Goal: Find specific fact: Find specific fact

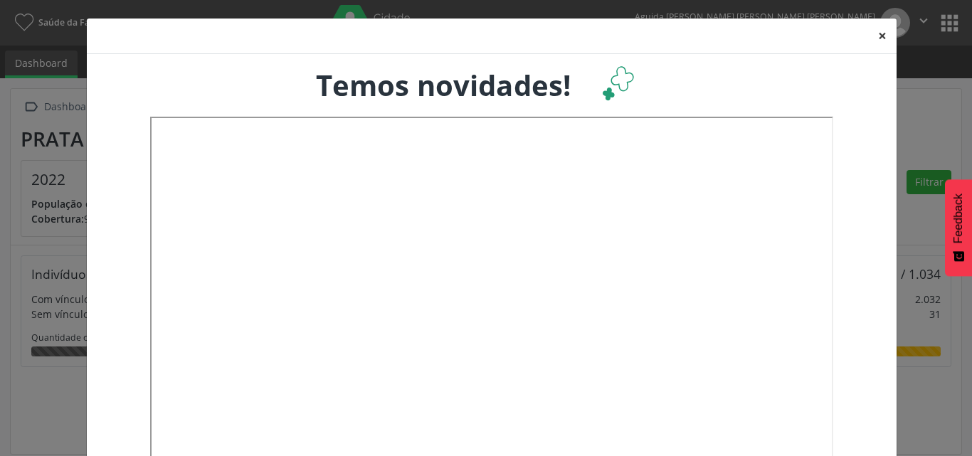
click at [874, 28] on button "×" at bounding box center [882, 35] width 28 height 35
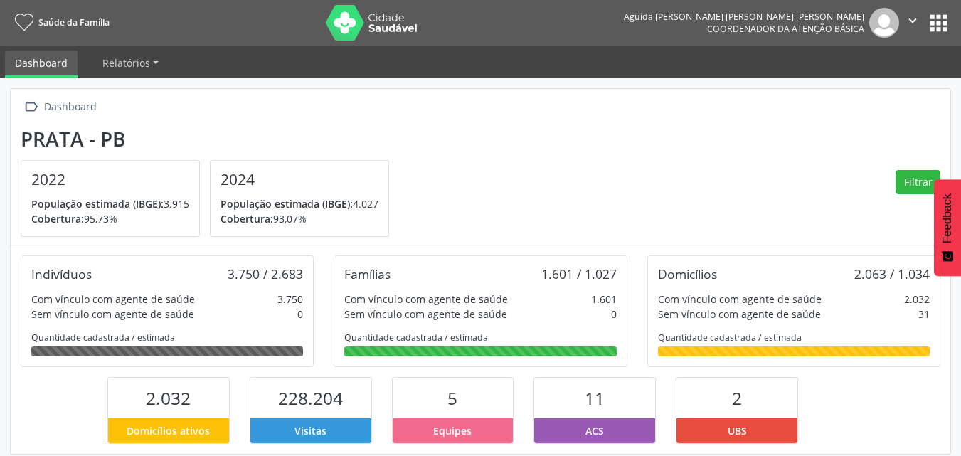
click at [933, 24] on button "apps" at bounding box center [938, 23] width 25 height 25
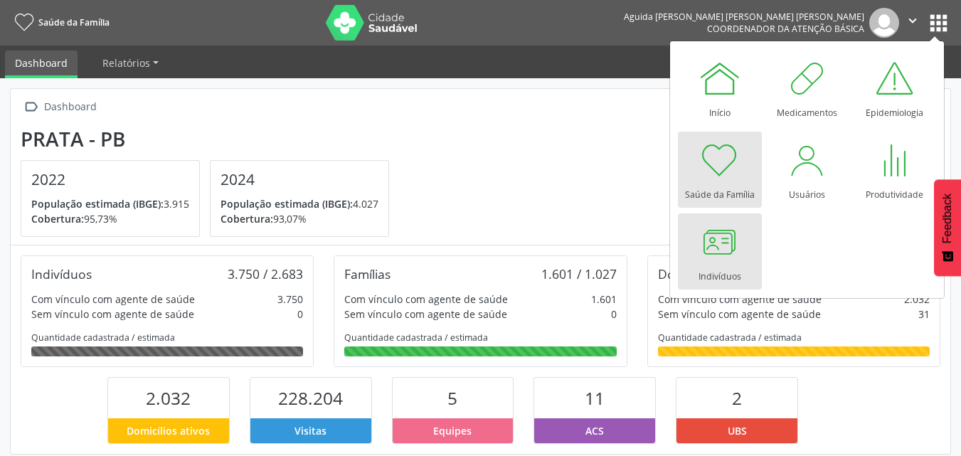
click at [696, 246] on link "Indivíduos" at bounding box center [720, 251] width 84 height 76
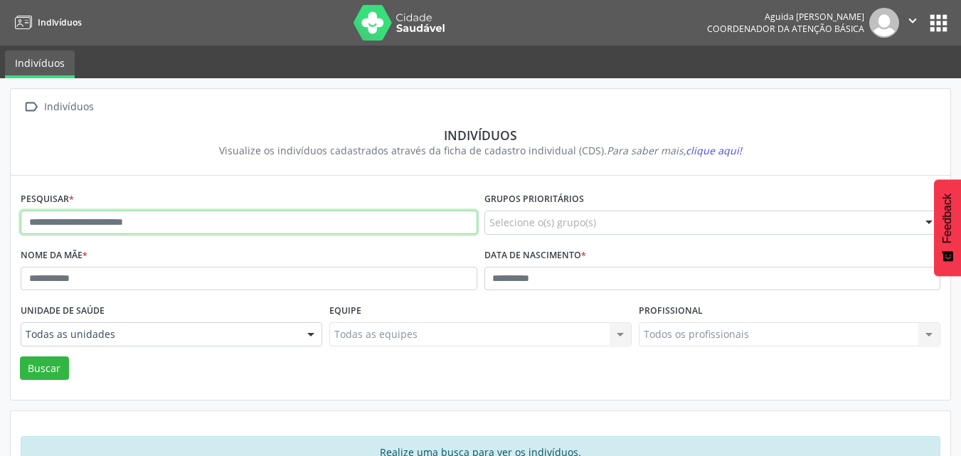
click at [234, 223] on input "text" at bounding box center [249, 223] width 457 height 24
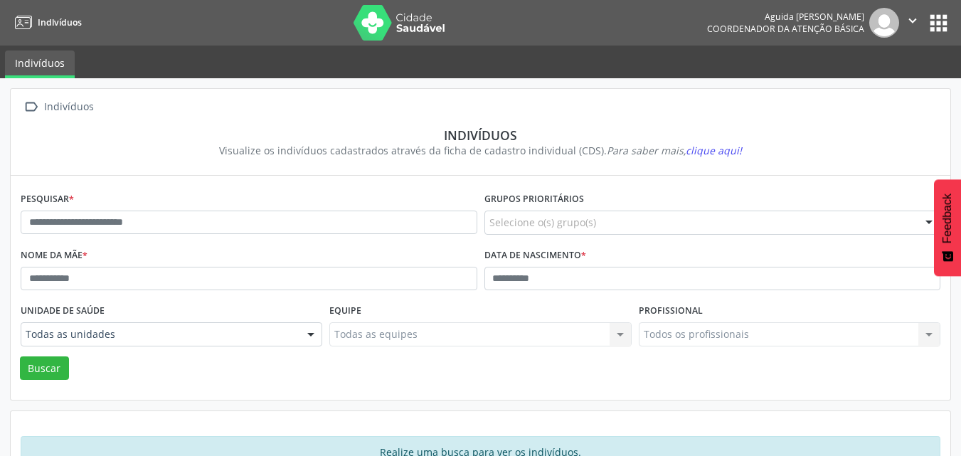
click at [936, 18] on button "apps" at bounding box center [938, 23] width 25 height 25
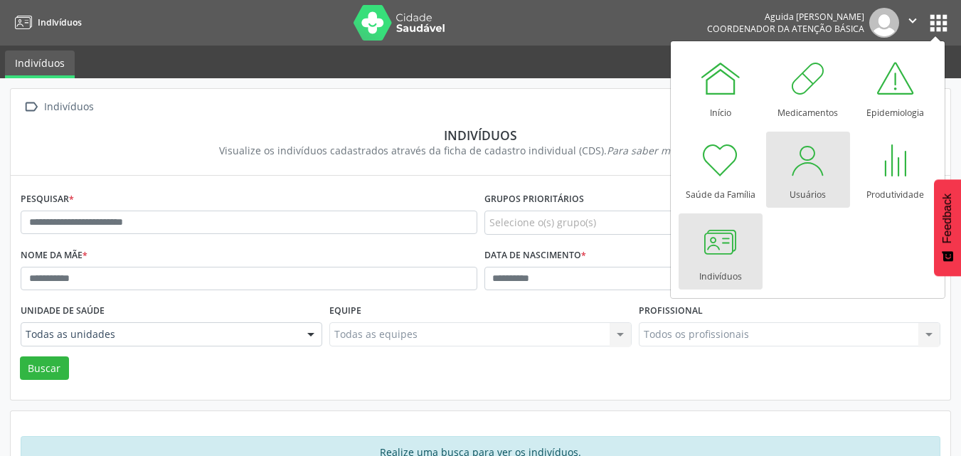
click at [800, 178] on div at bounding box center [808, 160] width 43 height 43
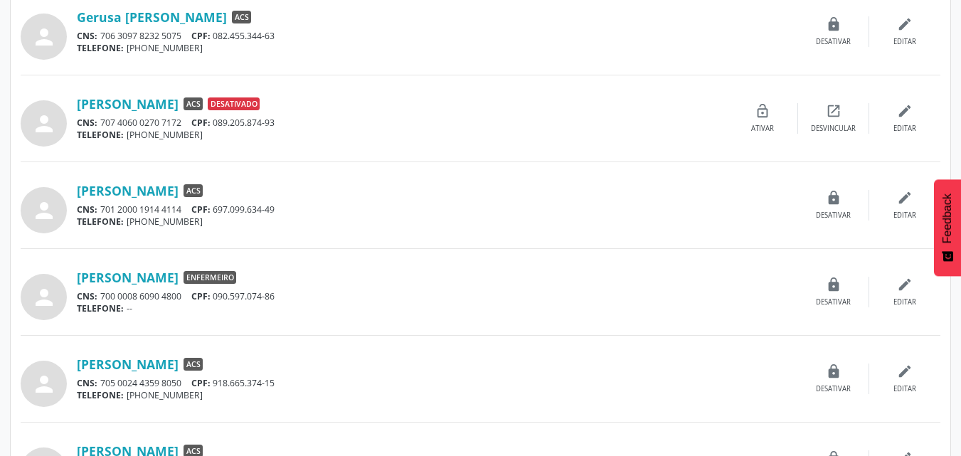
scroll to position [996, 0]
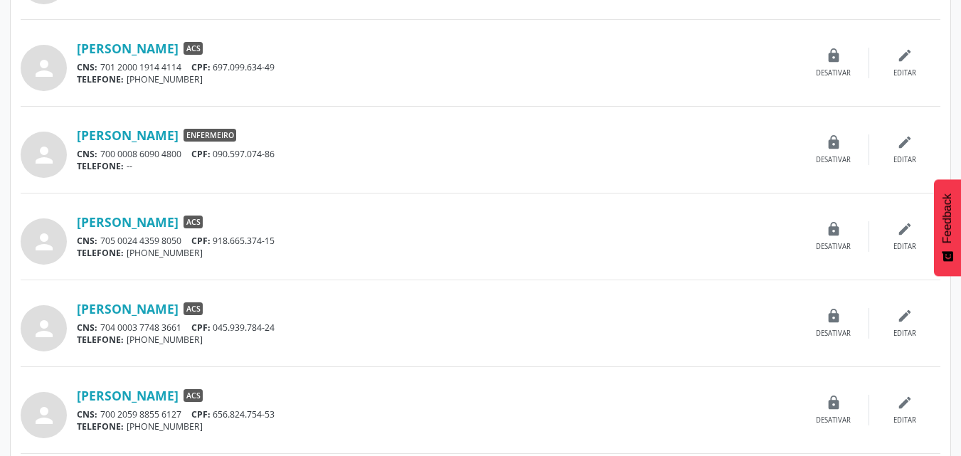
drag, startPoint x: 280, startPoint y: 242, endPoint x: 243, endPoint y: 243, distance: 37.0
click at [249, 243] on div "CNS: 705 0024 4359 8050 CPF: 918.665.374-15" at bounding box center [437, 241] width 721 height 12
drag, startPoint x: 243, startPoint y: 243, endPoint x: 292, endPoint y: 244, distance: 48.4
click at [289, 244] on div "CNS: 705 0024 4359 8050 CPF: 918.665.374-15" at bounding box center [437, 241] width 721 height 12
click at [286, 242] on div "CNS: 705 0024 4359 8050 CPF: 918.665.374-15" at bounding box center [437, 241] width 721 height 12
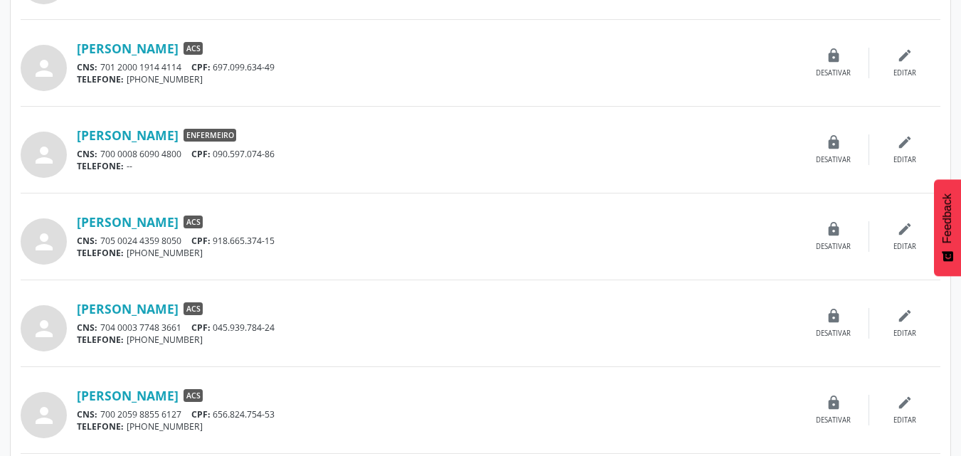
drag, startPoint x: 283, startPoint y: 242, endPoint x: 219, endPoint y: 243, distance: 64.0
click at [219, 243] on div "CNS: 705 0024 4359 8050 CPF: 918.665.374-15" at bounding box center [437, 241] width 721 height 12
copy div "918.665.374-15"
click at [179, 216] on link "Marcilene Guimaraes Quirino" at bounding box center [128, 222] width 102 height 16
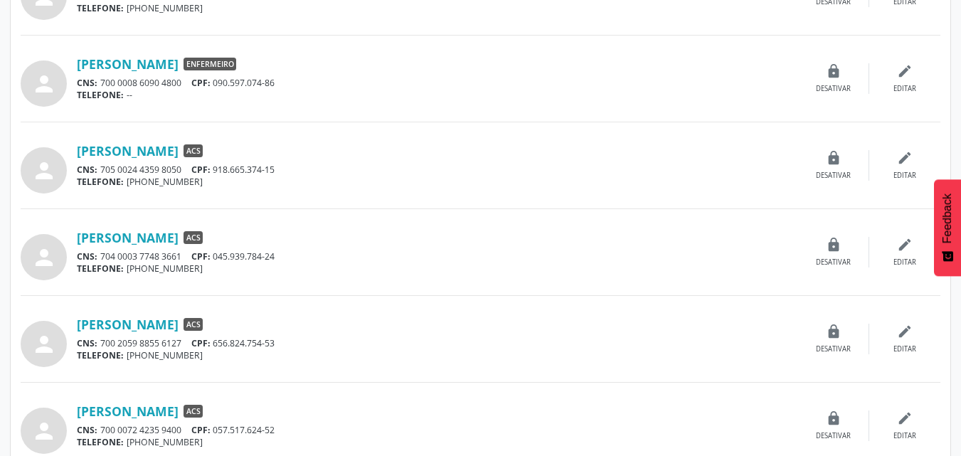
scroll to position [1209, 0]
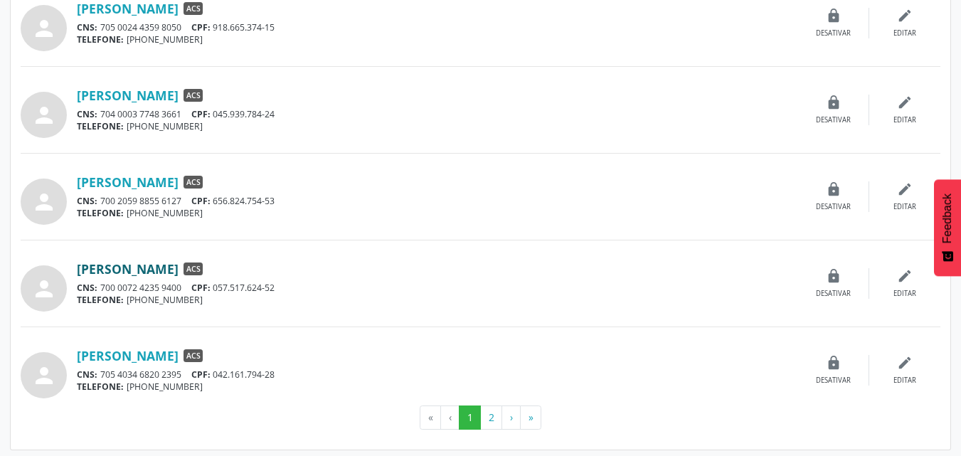
click at [173, 266] on link "Maria Simone Canuto Mendes" at bounding box center [128, 269] width 102 height 16
